Goal: Task Accomplishment & Management: Use online tool/utility

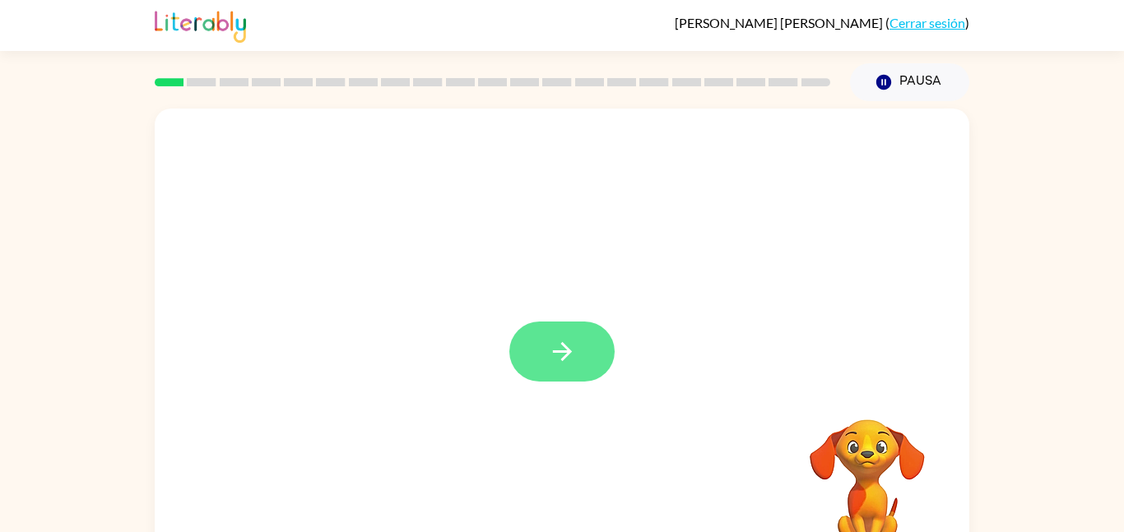
click at [533, 328] on button "button" at bounding box center [561, 352] width 105 height 60
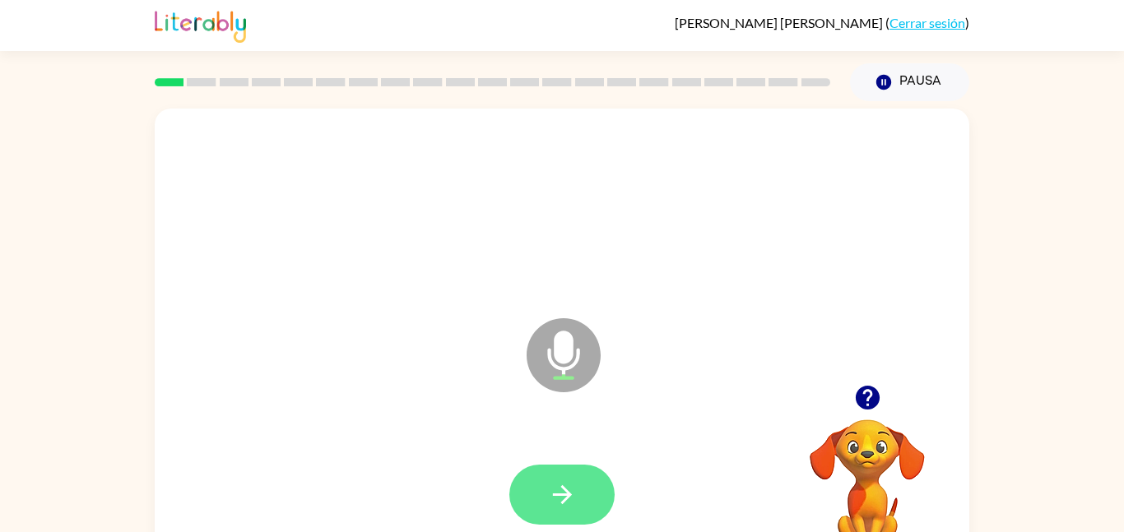
click at [559, 479] on button "button" at bounding box center [561, 495] width 105 height 60
click at [589, 498] on button "button" at bounding box center [561, 495] width 105 height 60
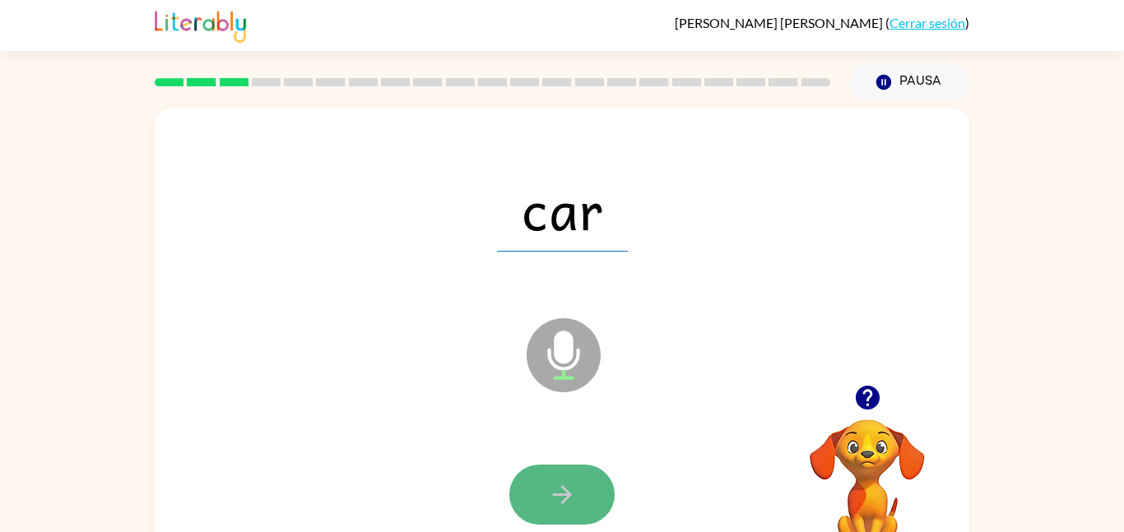
click at [575, 502] on icon "button" at bounding box center [562, 495] width 29 height 29
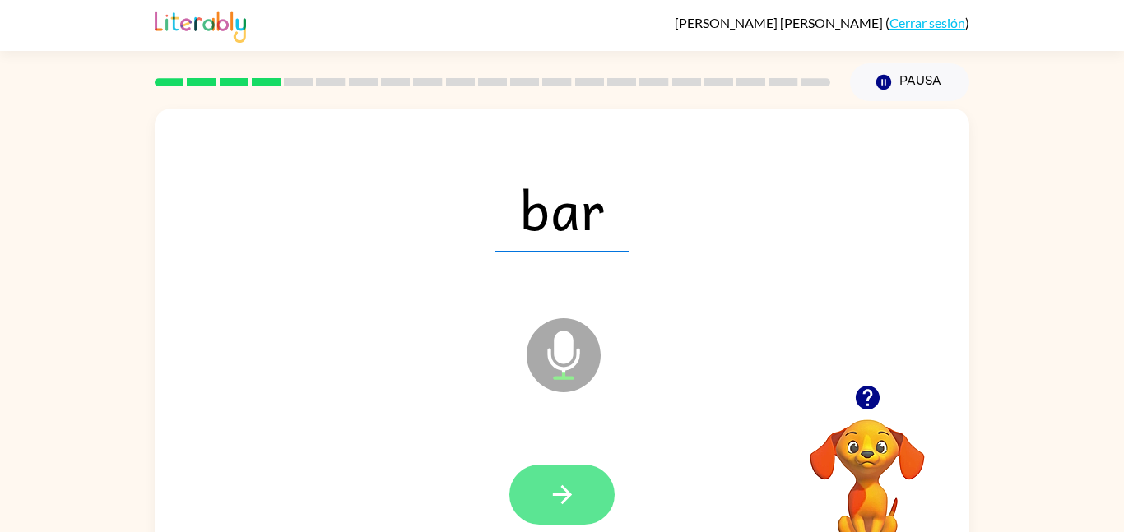
click at [579, 499] on button "button" at bounding box center [561, 495] width 105 height 60
click at [560, 490] on icon "button" at bounding box center [562, 495] width 29 height 29
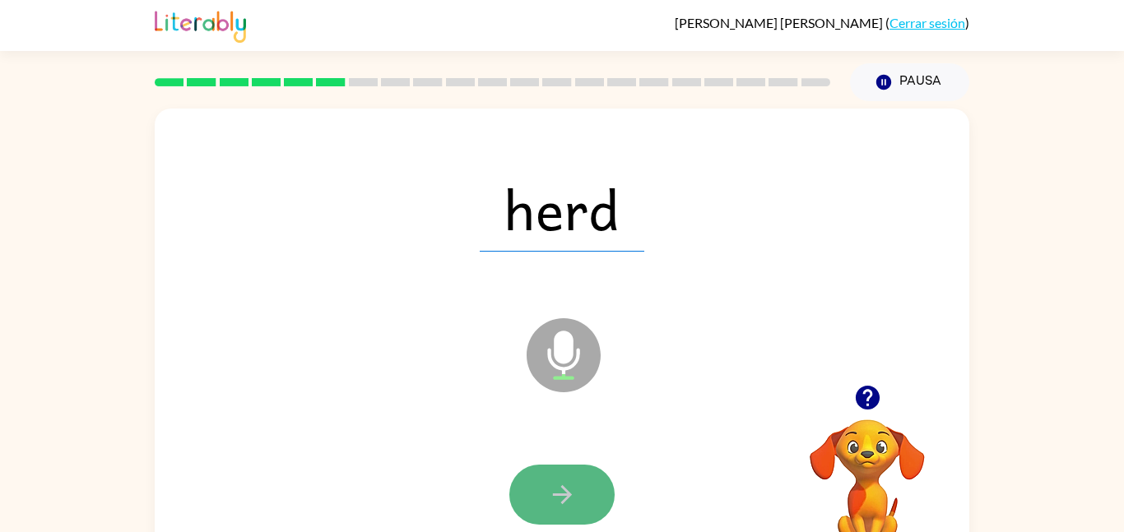
click at [586, 482] on button "button" at bounding box center [561, 495] width 105 height 60
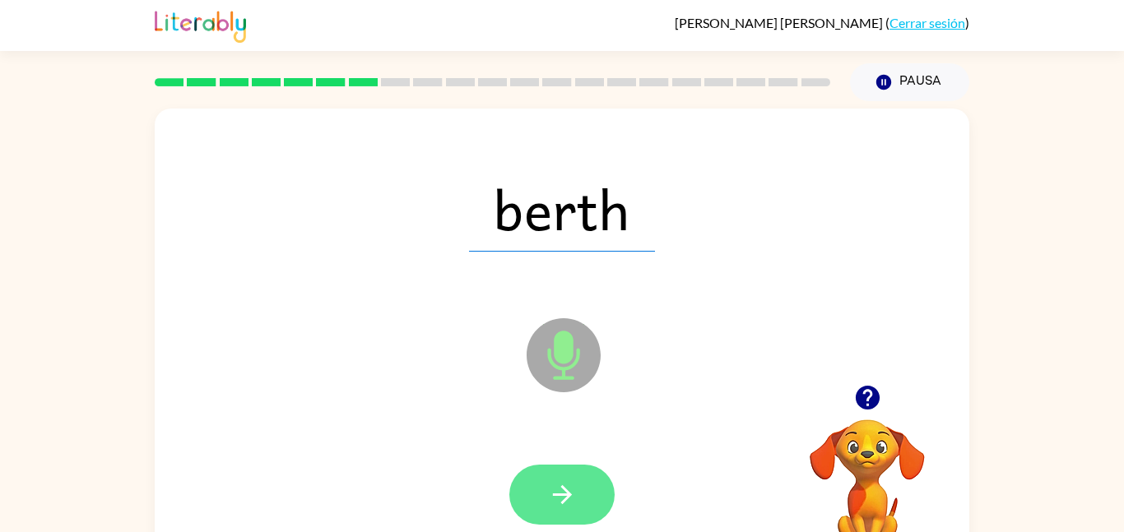
click at [582, 494] on button "button" at bounding box center [561, 495] width 105 height 60
click at [550, 520] on button "button" at bounding box center [561, 495] width 105 height 60
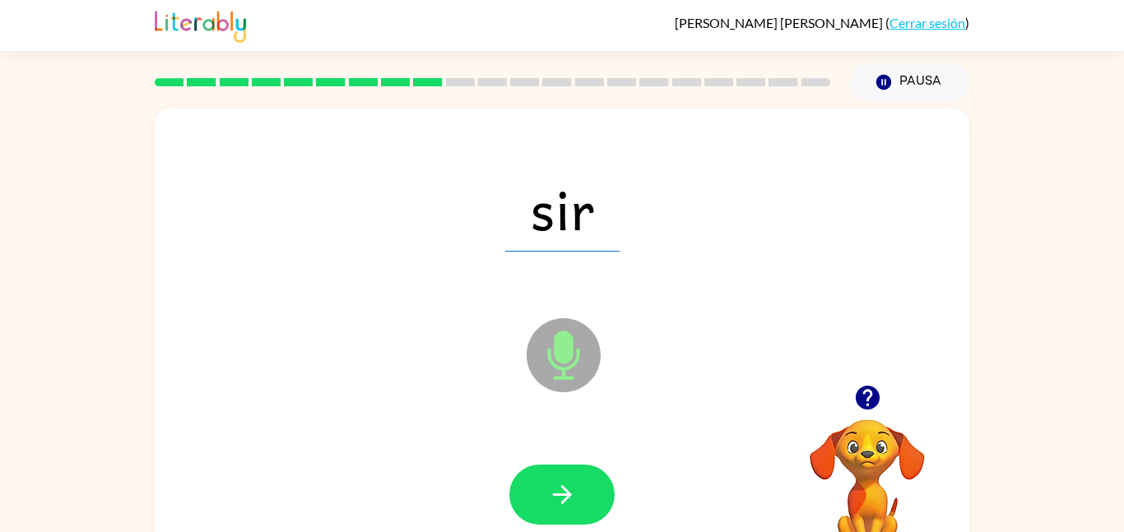
click at [549, 515] on button "button" at bounding box center [561, 495] width 105 height 60
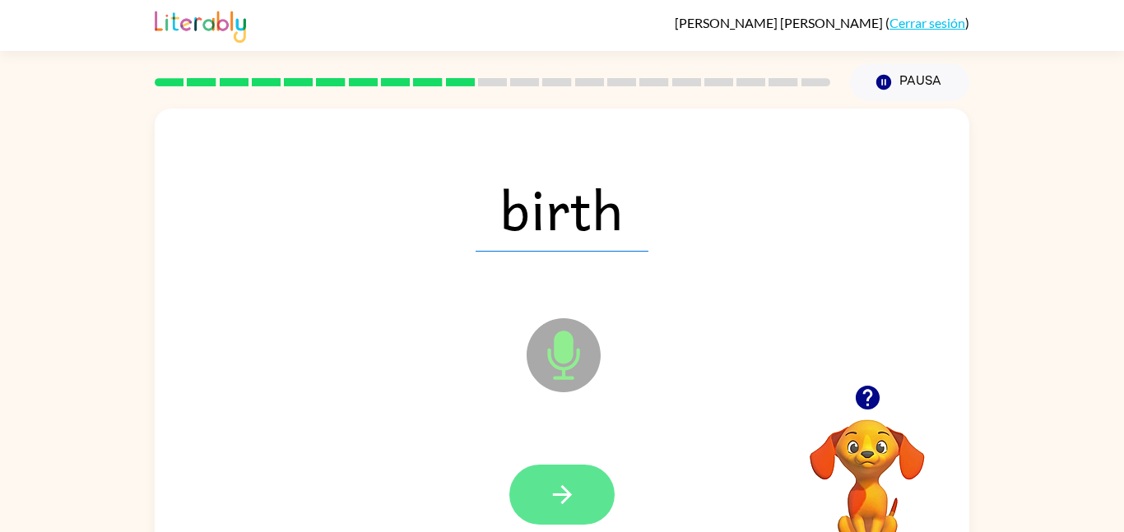
click at [574, 491] on icon "button" at bounding box center [562, 495] width 29 height 29
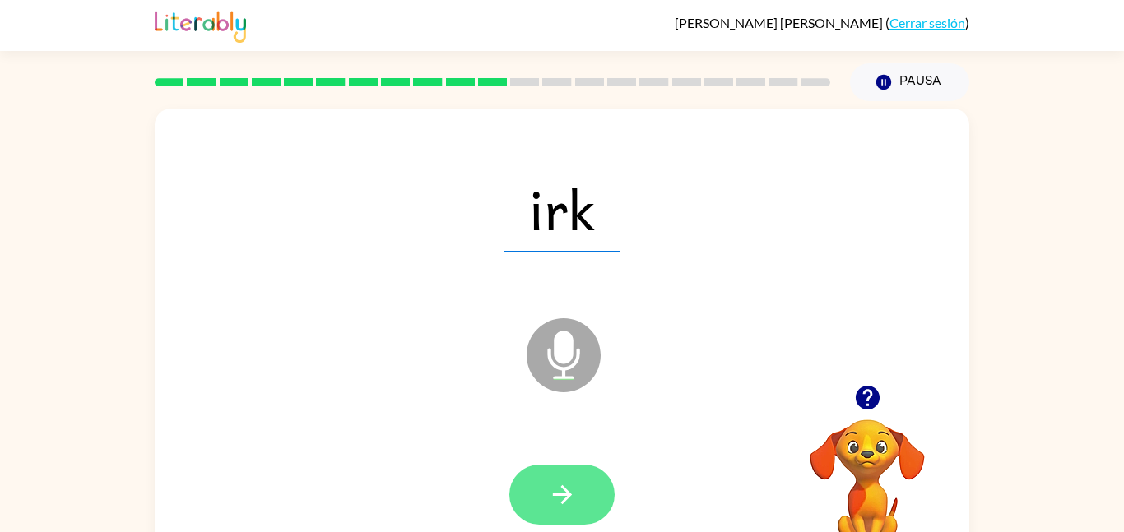
click at [600, 499] on button "button" at bounding box center [561, 495] width 105 height 60
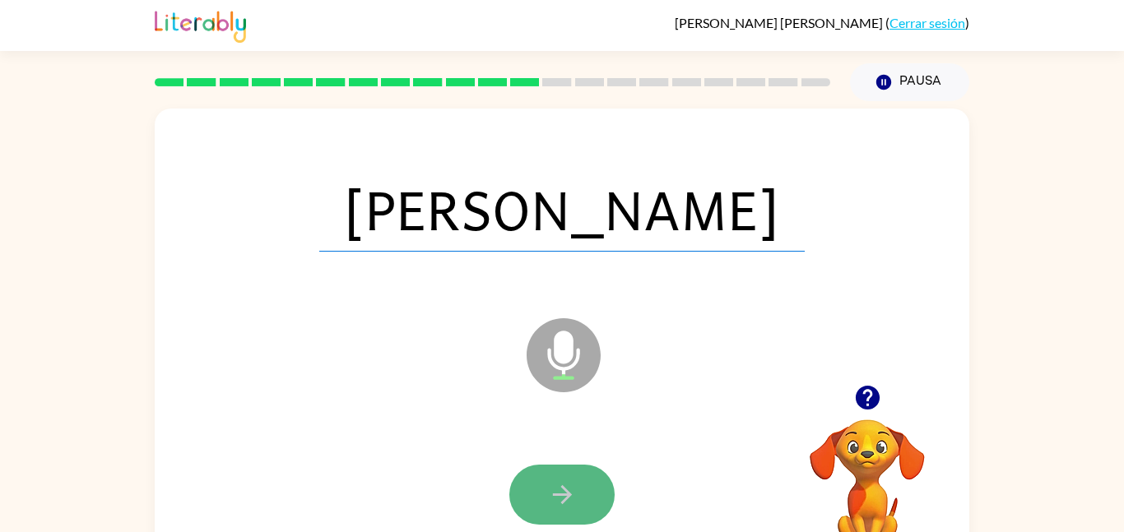
click at [598, 501] on button "button" at bounding box center [561, 495] width 105 height 60
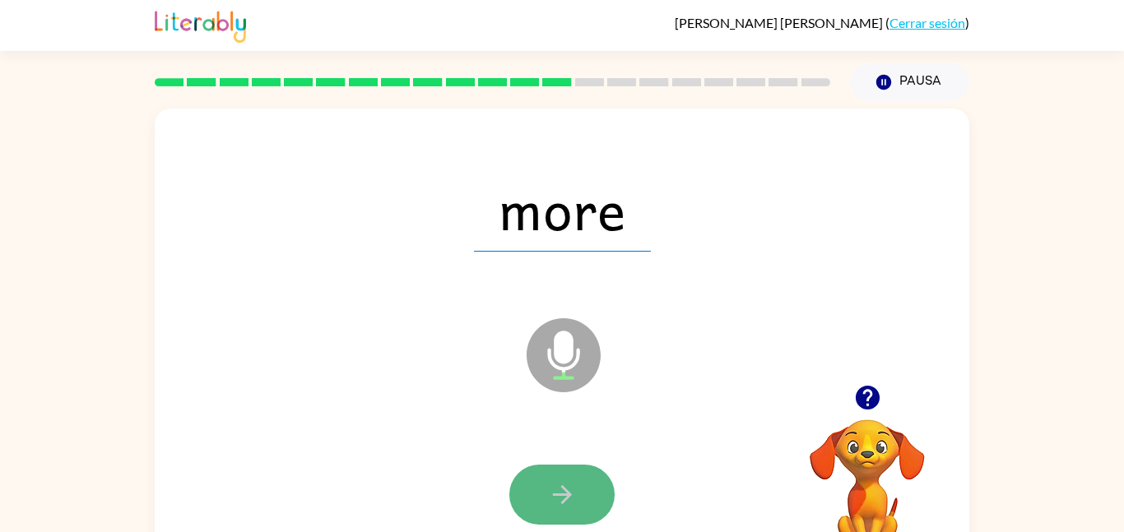
click at [587, 502] on button "button" at bounding box center [561, 495] width 105 height 60
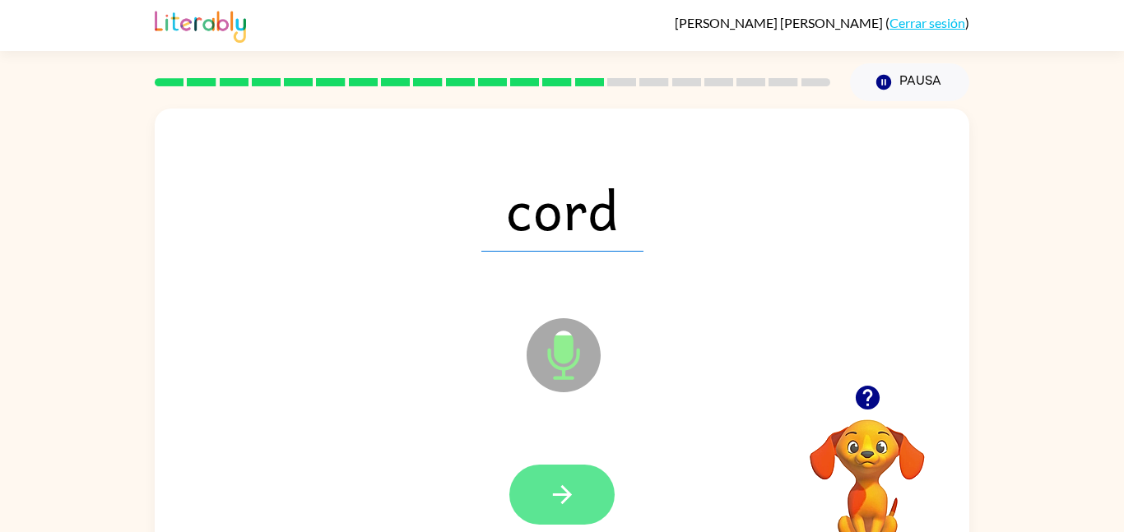
click at [589, 496] on button "button" at bounding box center [561, 495] width 105 height 60
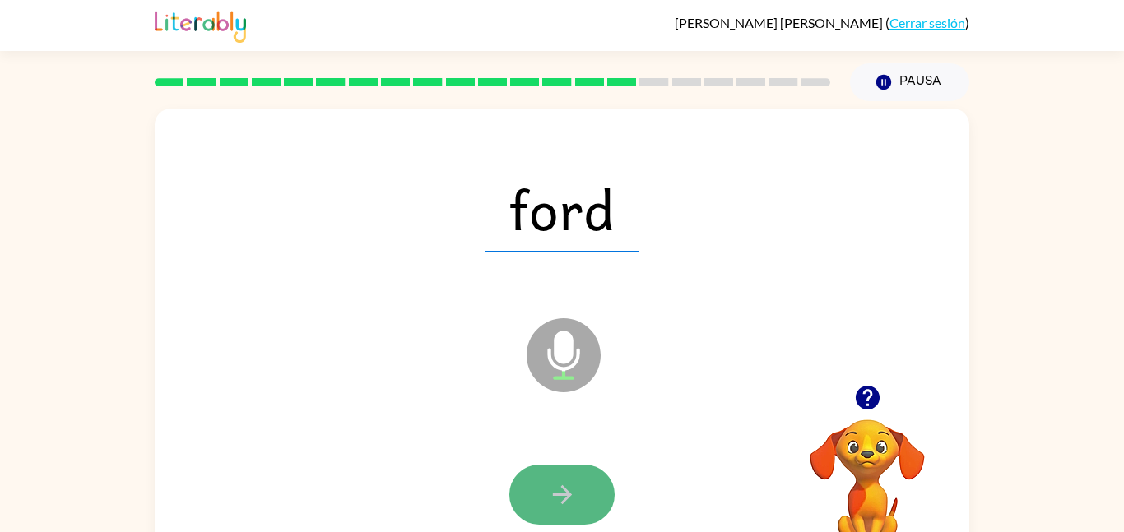
click at [598, 507] on button "button" at bounding box center [561, 495] width 105 height 60
click at [592, 504] on button "button" at bounding box center [561, 495] width 105 height 60
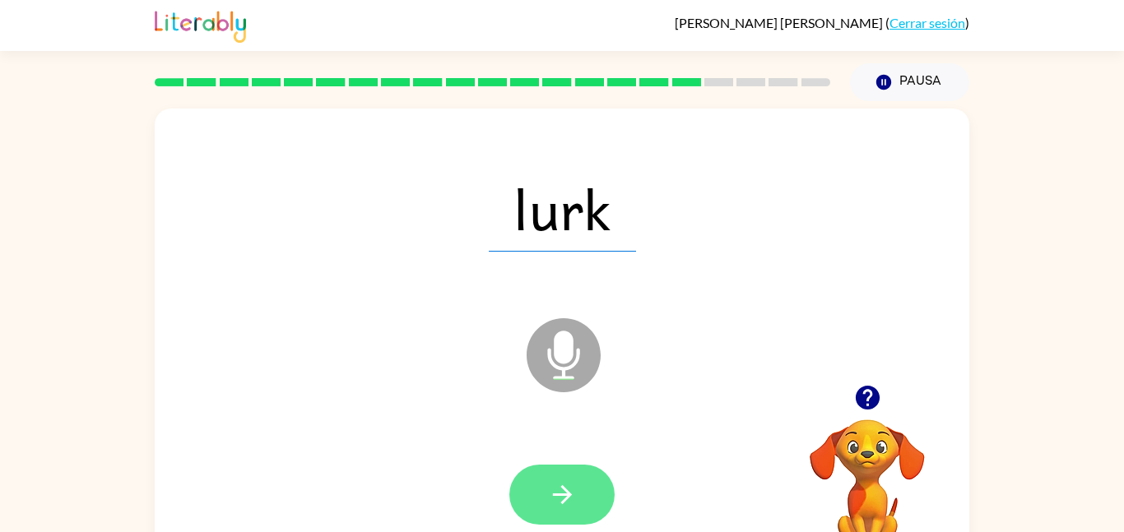
click at [592, 519] on button "button" at bounding box center [561, 495] width 105 height 60
click at [590, 517] on button "button" at bounding box center [561, 495] width 105 height 60
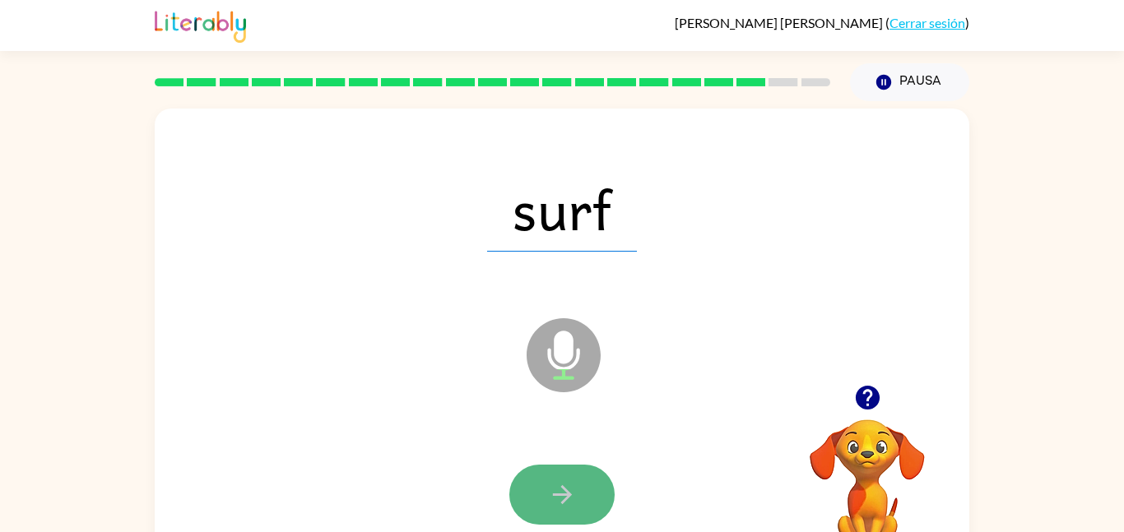
click at [590, 503] on button "button" at bounding box center [561, 495] width 105 height 60
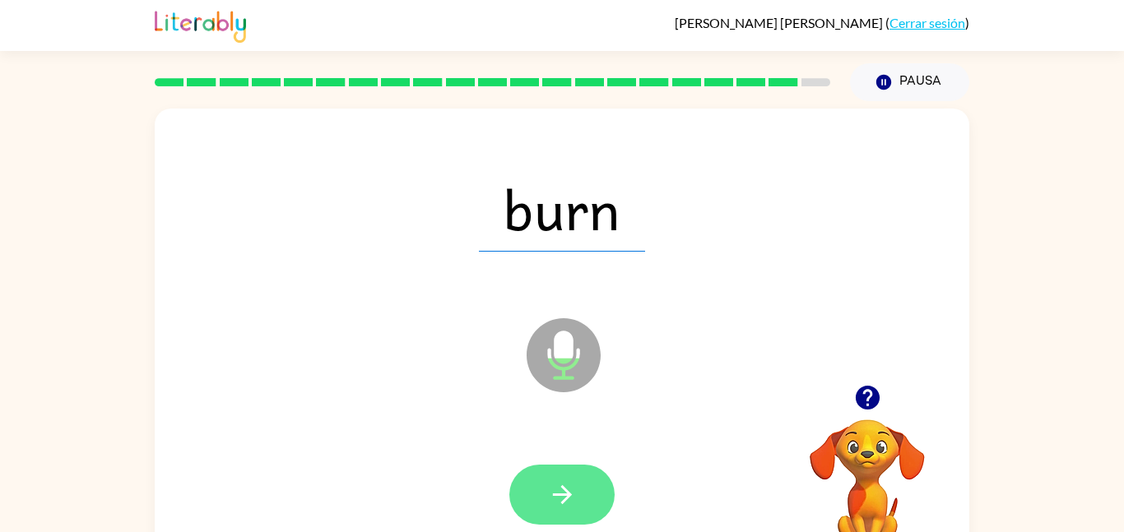
click at [530, 494] on button "button" at bounding box center [561, 495] width 105 height 60
